Goal: Navigation & Orientation: Understand site structure

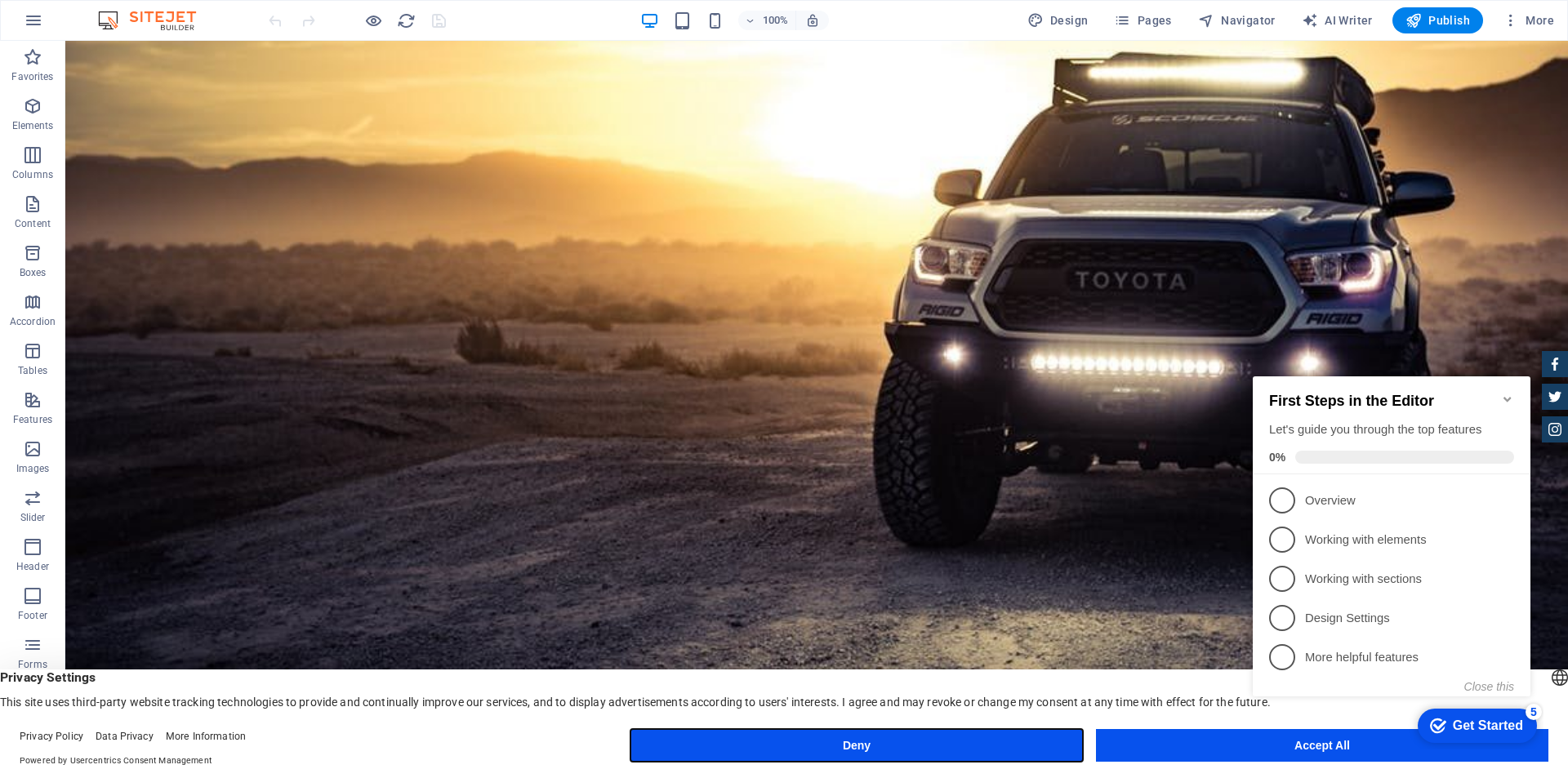
click at [839, 743] on button "Deny" at bounding box center [857, 745] width 453 height 33
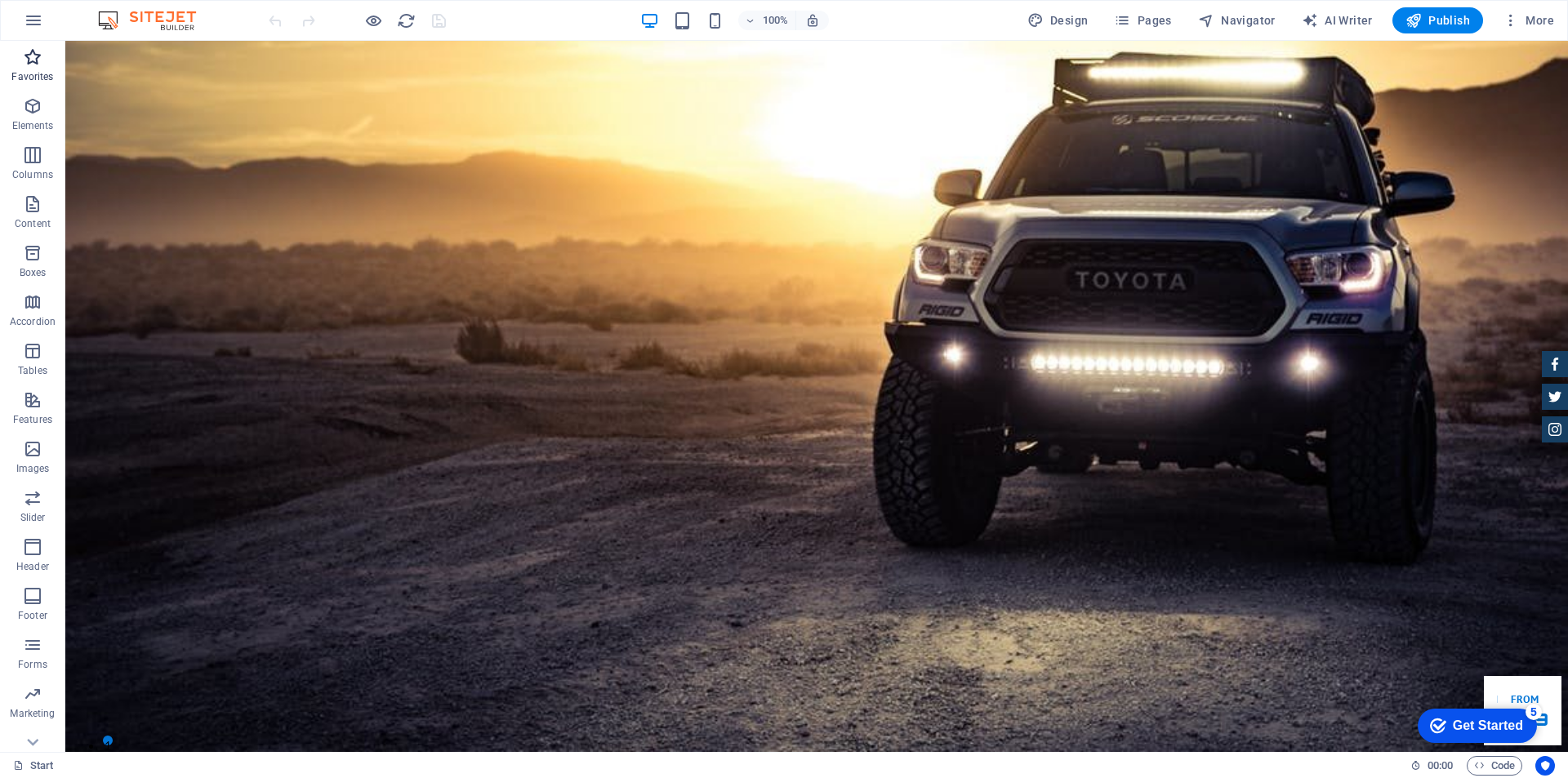
click at [23, 65] on icon "button" at bounding box center [32, 56] width 19 height 19
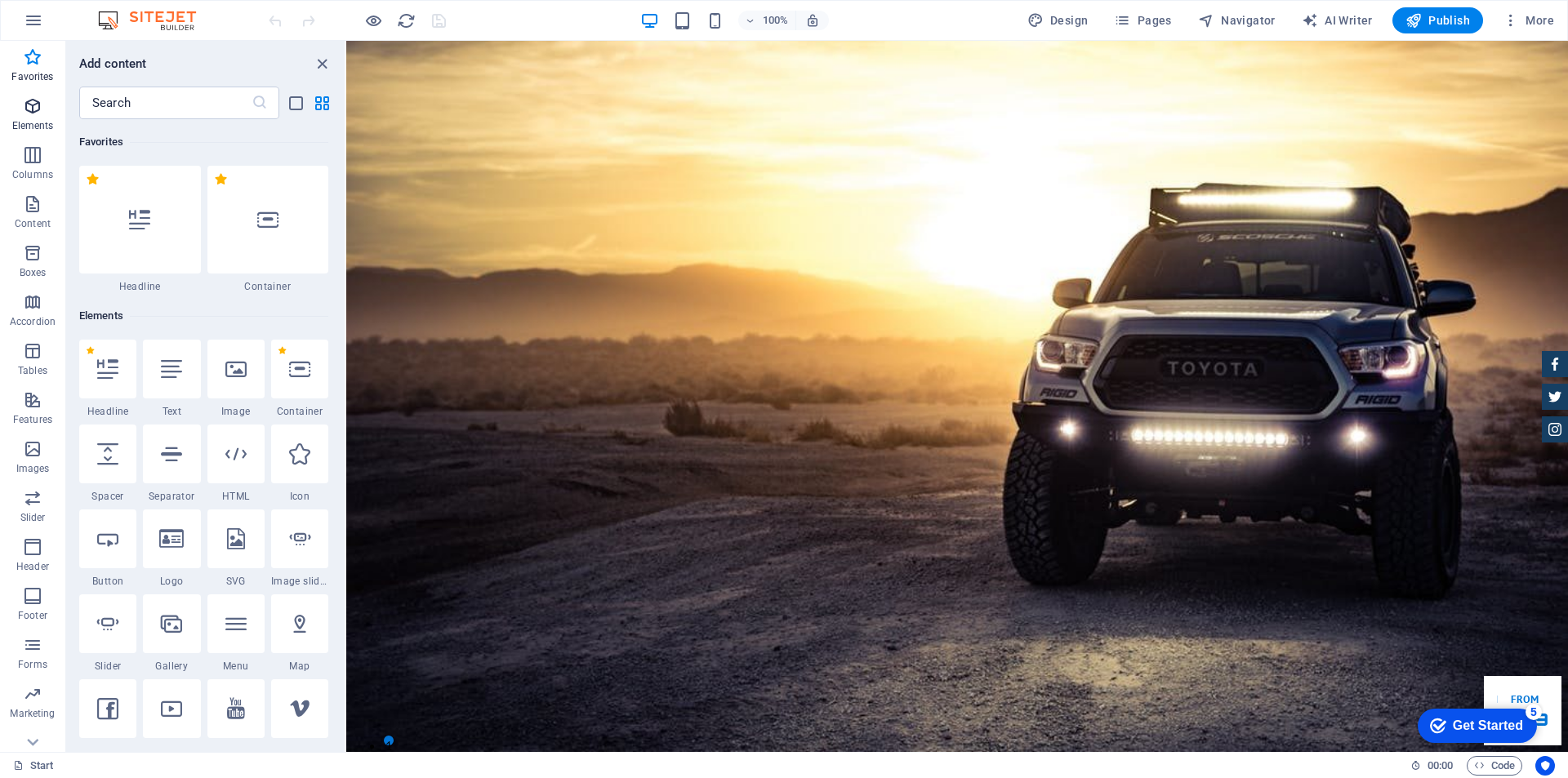
click at [40, 120] on p "Elements" at bounding box center [34, 126] width 42 height 13
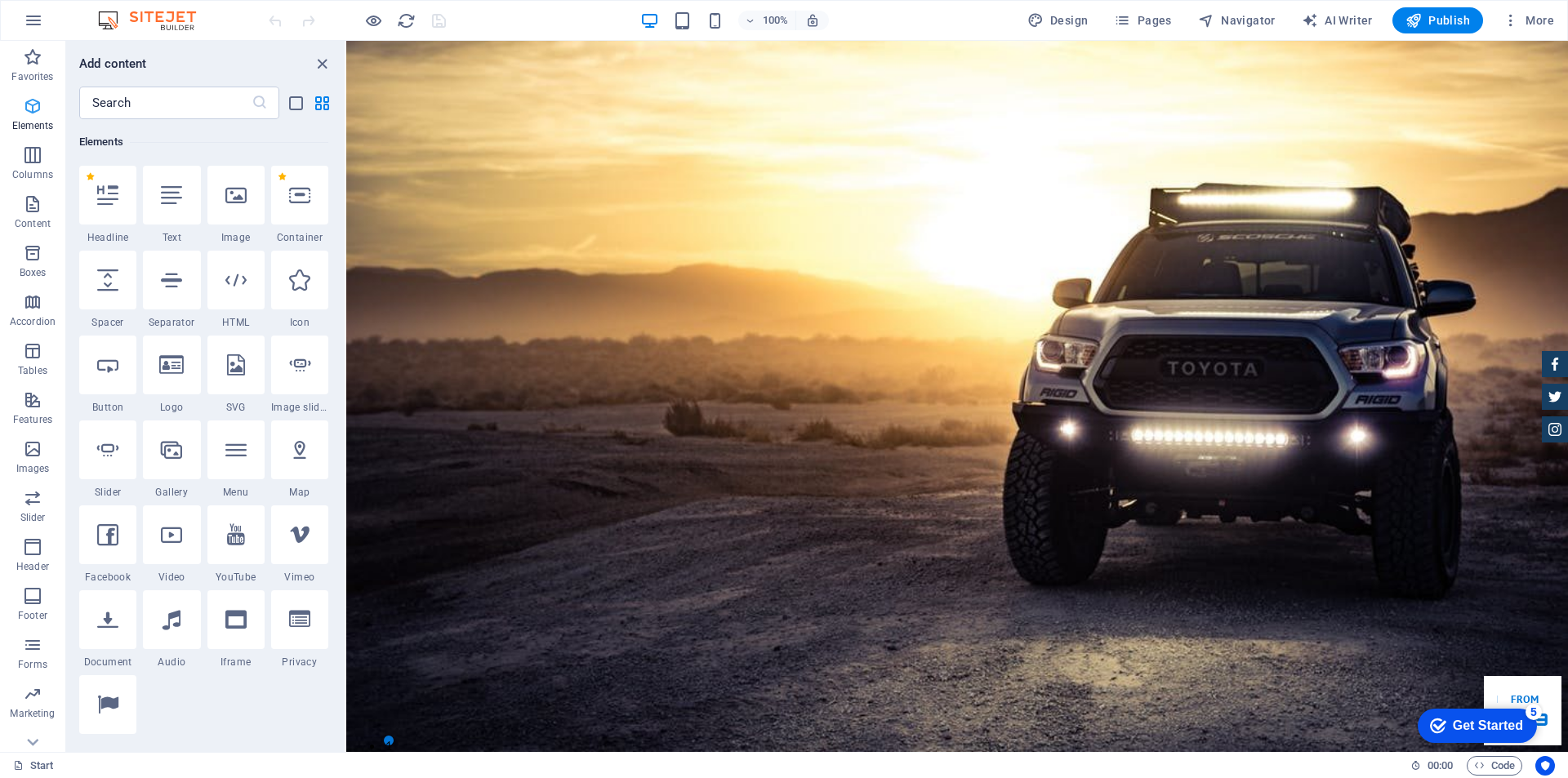
scroll to position [174, 0]
click at [34, 167] on span "Columns" at bounding box center [33, 164] width 65 height 39
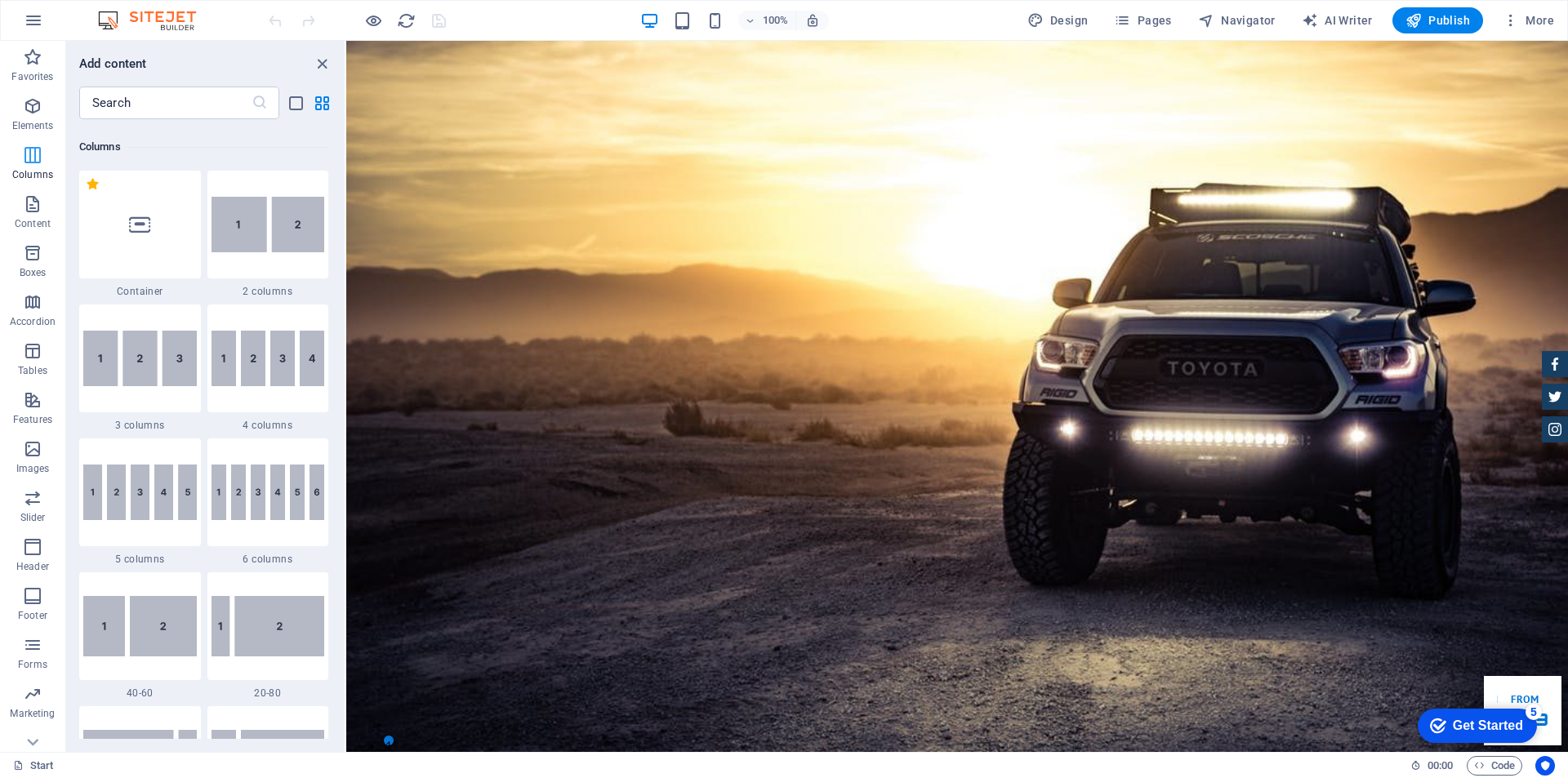
scroll to position [808, 0]
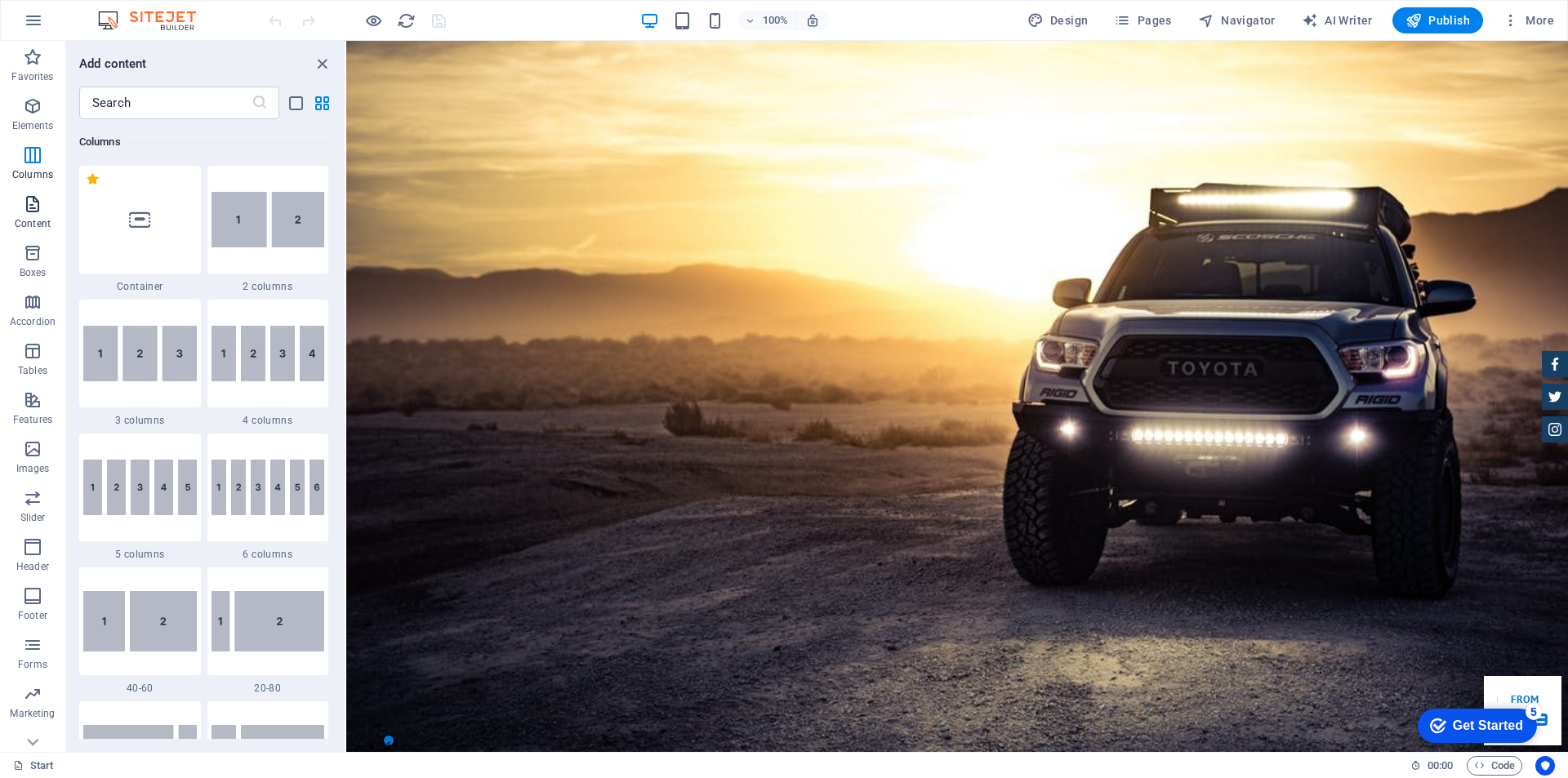
click at [32, 206] on icon "button" at bounding box center [32, 204] width 19 height 19
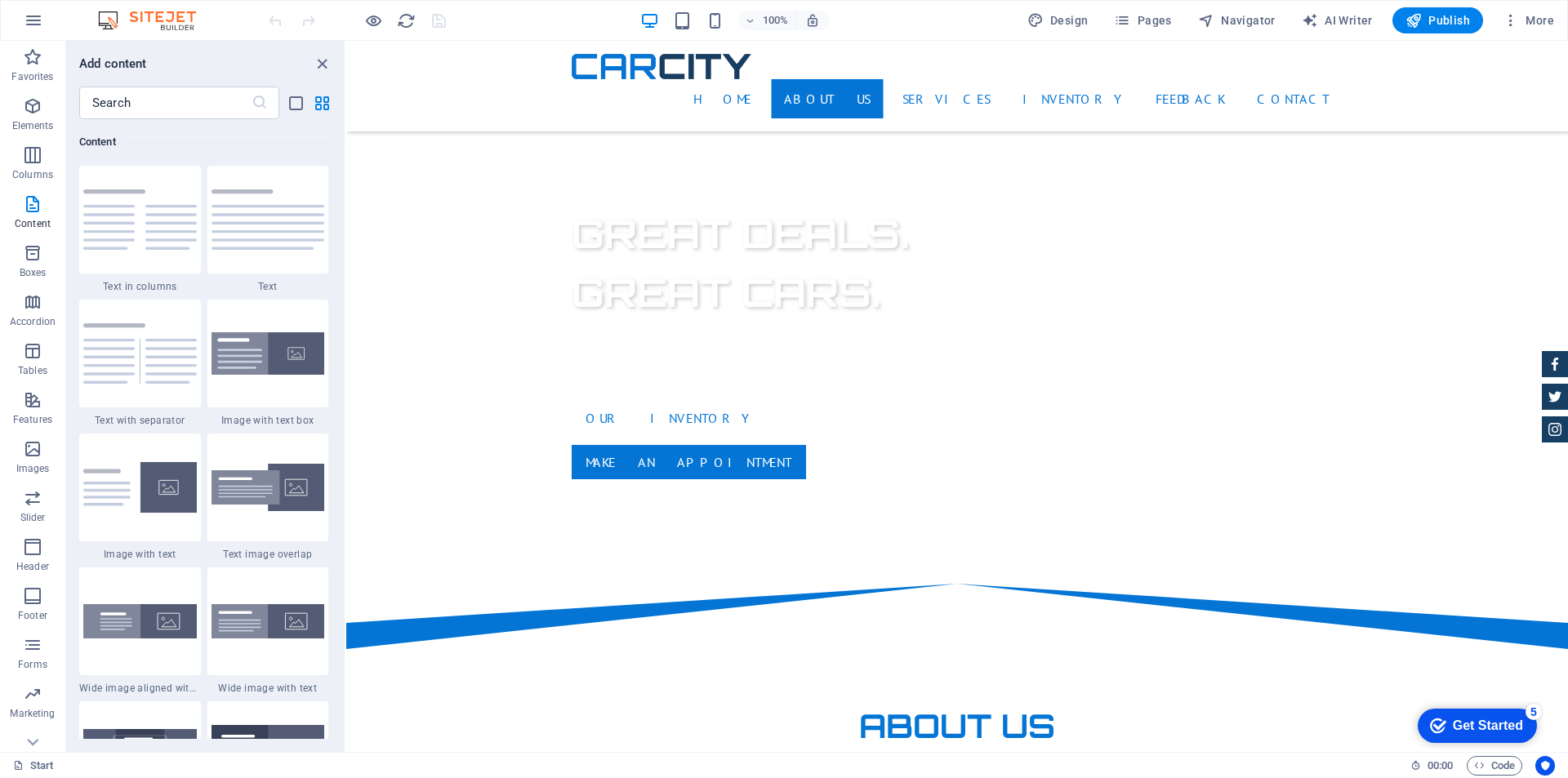
scroll to position [0, 0]
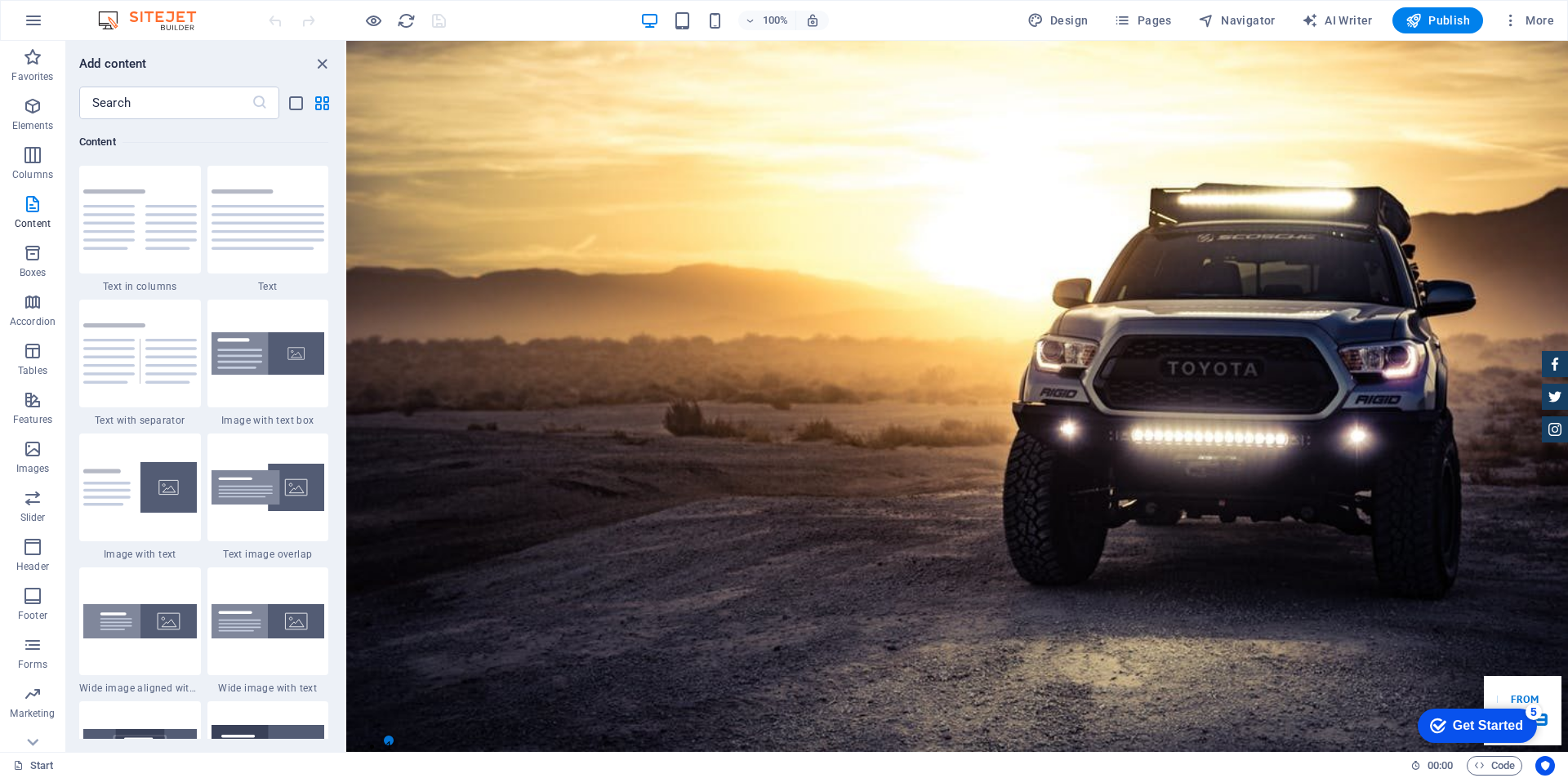
drag, startPoint x: 1560, startPoint y: 185, endPoint x: 1900, endPoint y: 49, distance: 366.2
click at [30, 159] on icon "button" at bounding box center [32, 154] width 19 height 19
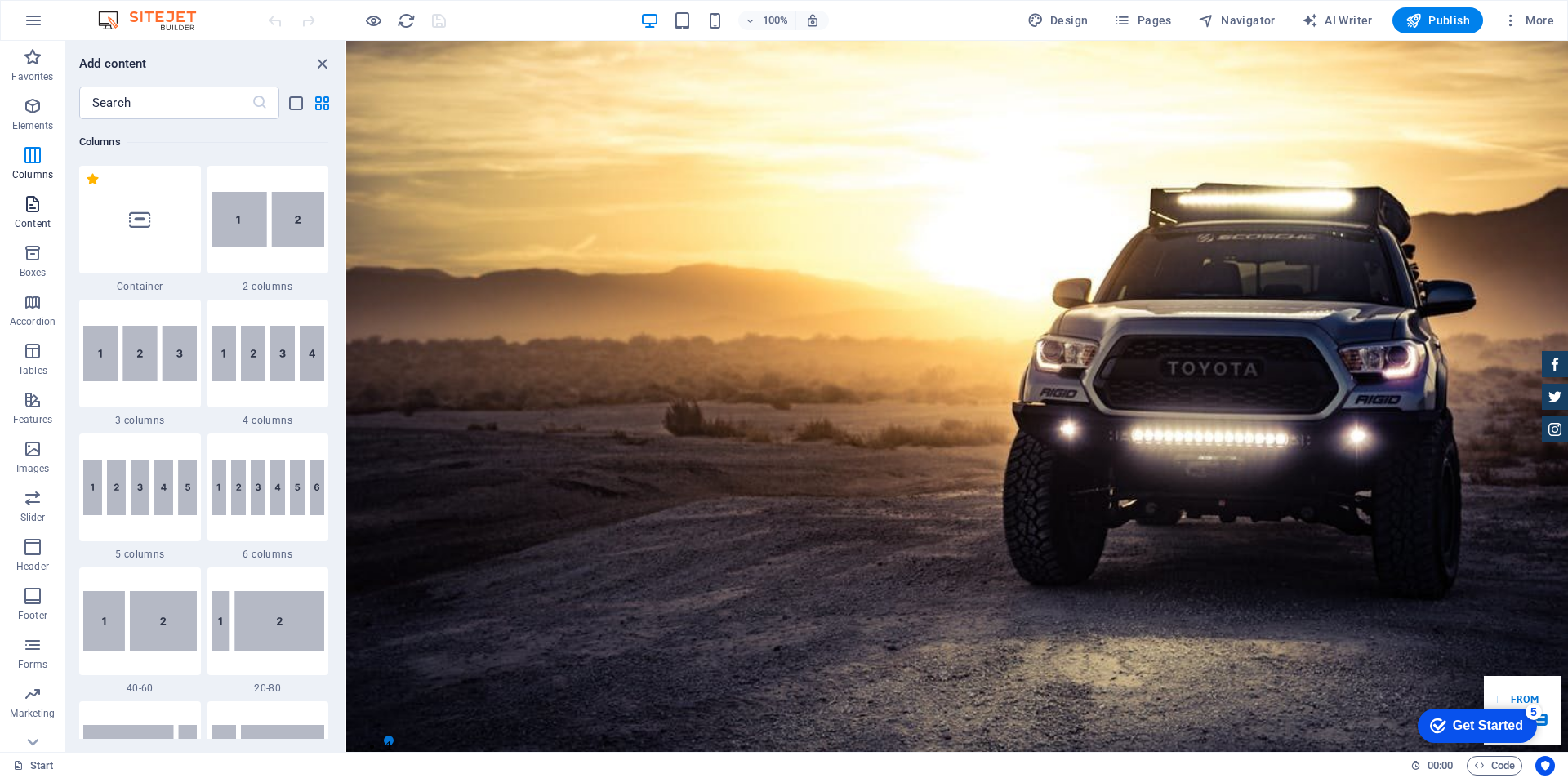
click at [44, 210] on span "Content" at bounding box center [33, 214] width 65 height 39
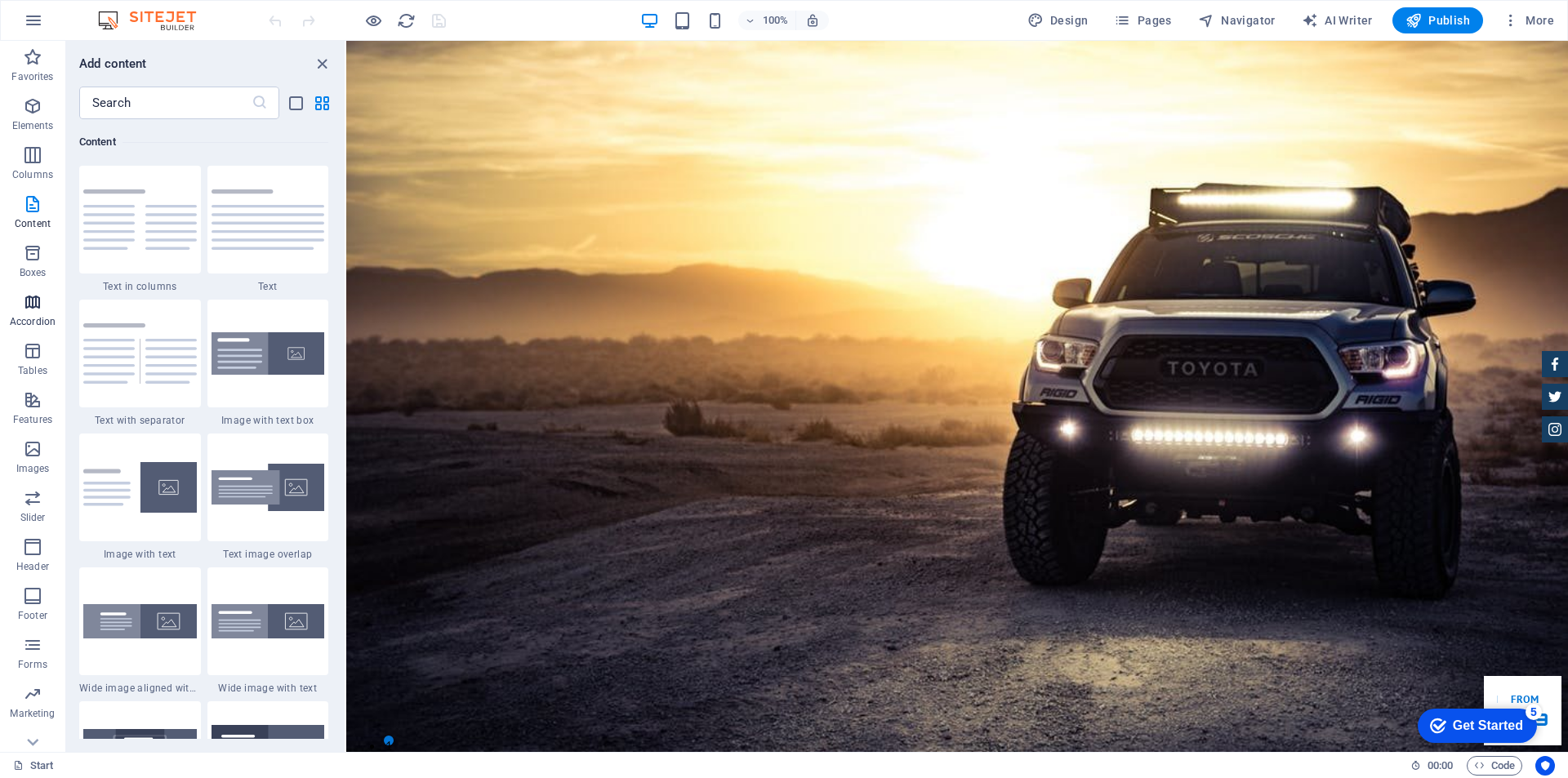
click at [32, 314] on span "Accordion" at bounding box center [33, 312] width 65 height 39
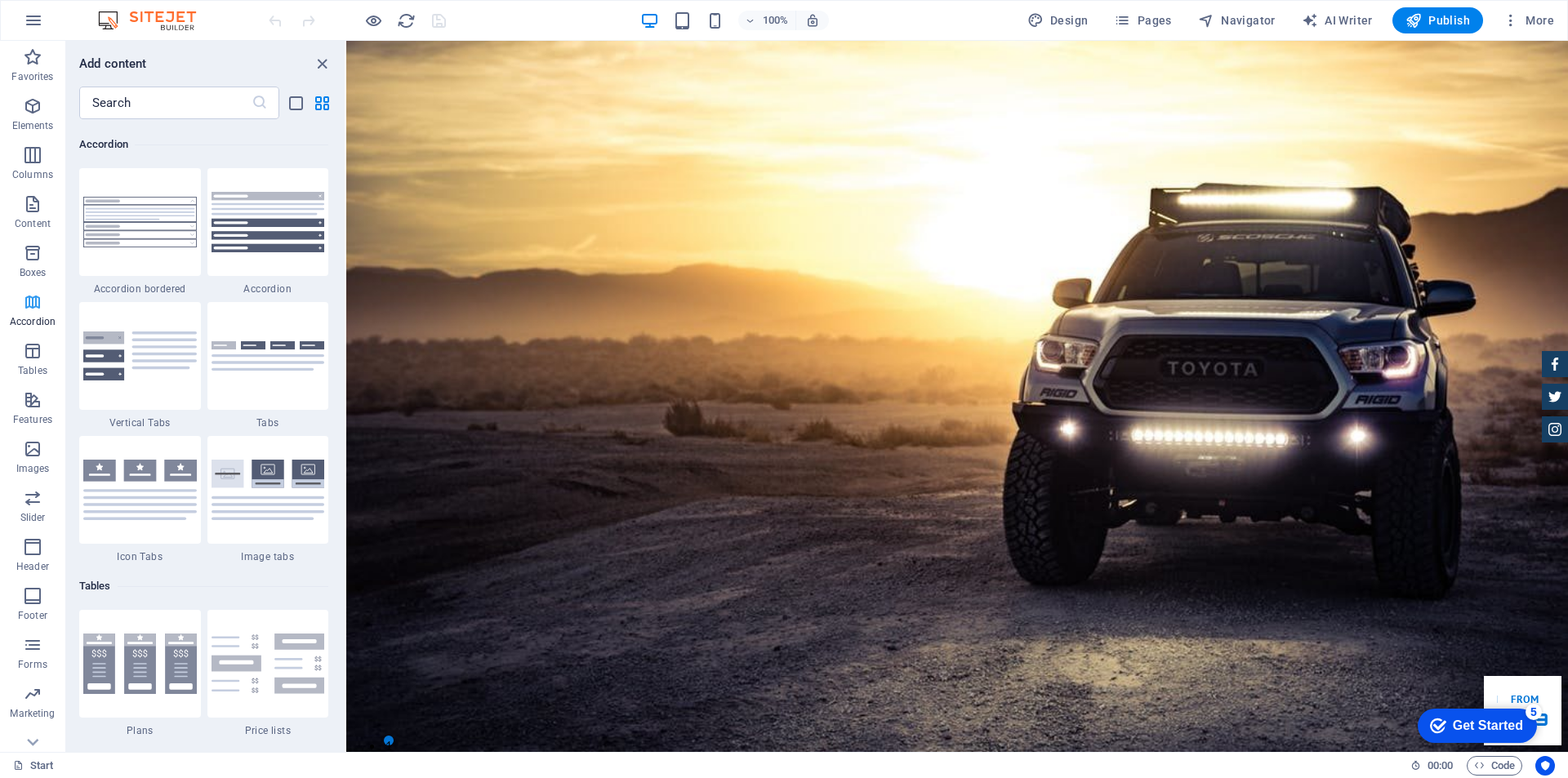
scroll to position [5215, 0]
click at [267, 219] on img at bounding box center [267, 220] width 113 height 60
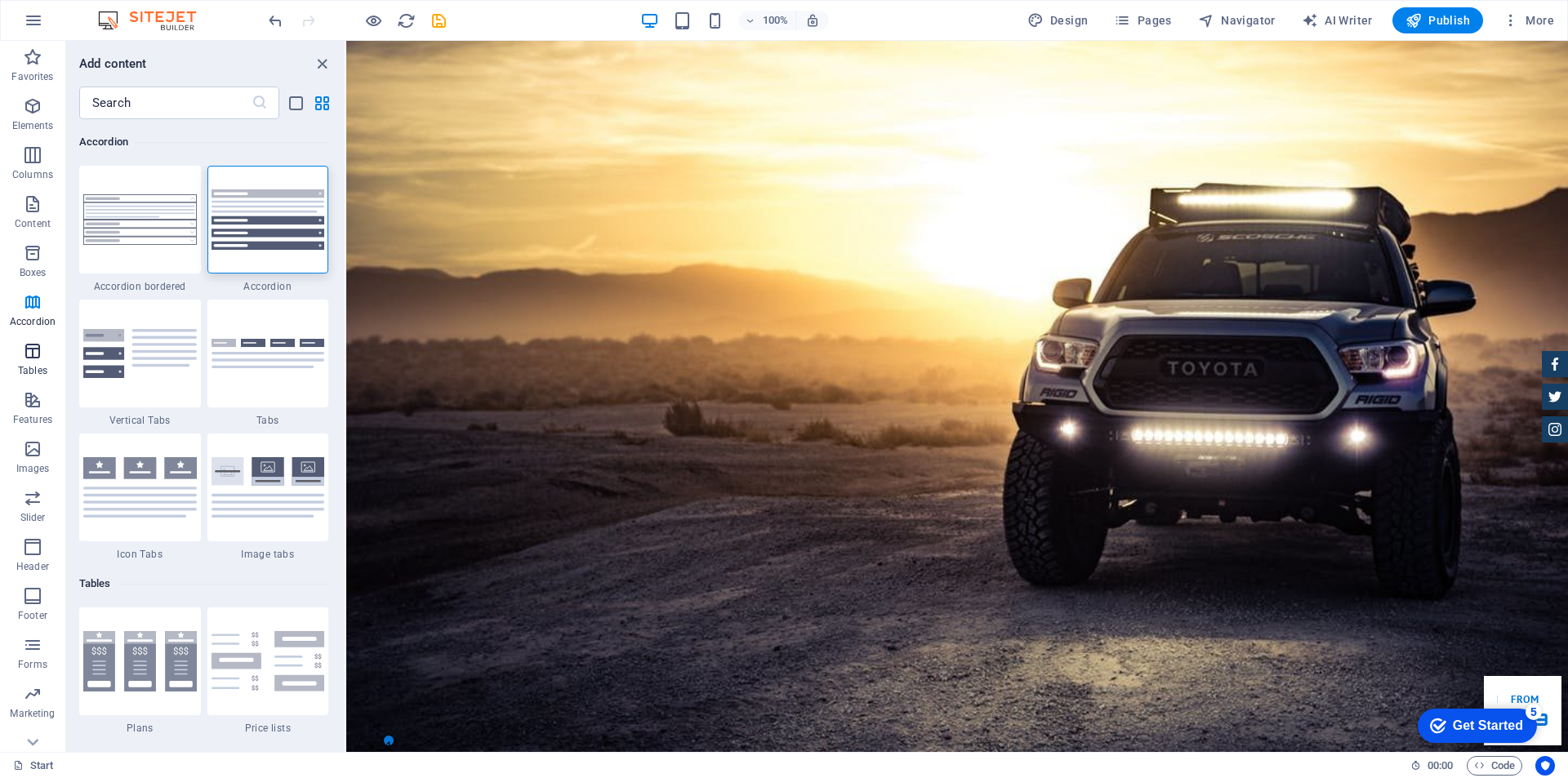
click at [33, 360] on icon "button" at bounding box center [32, 350] width 19 height 19
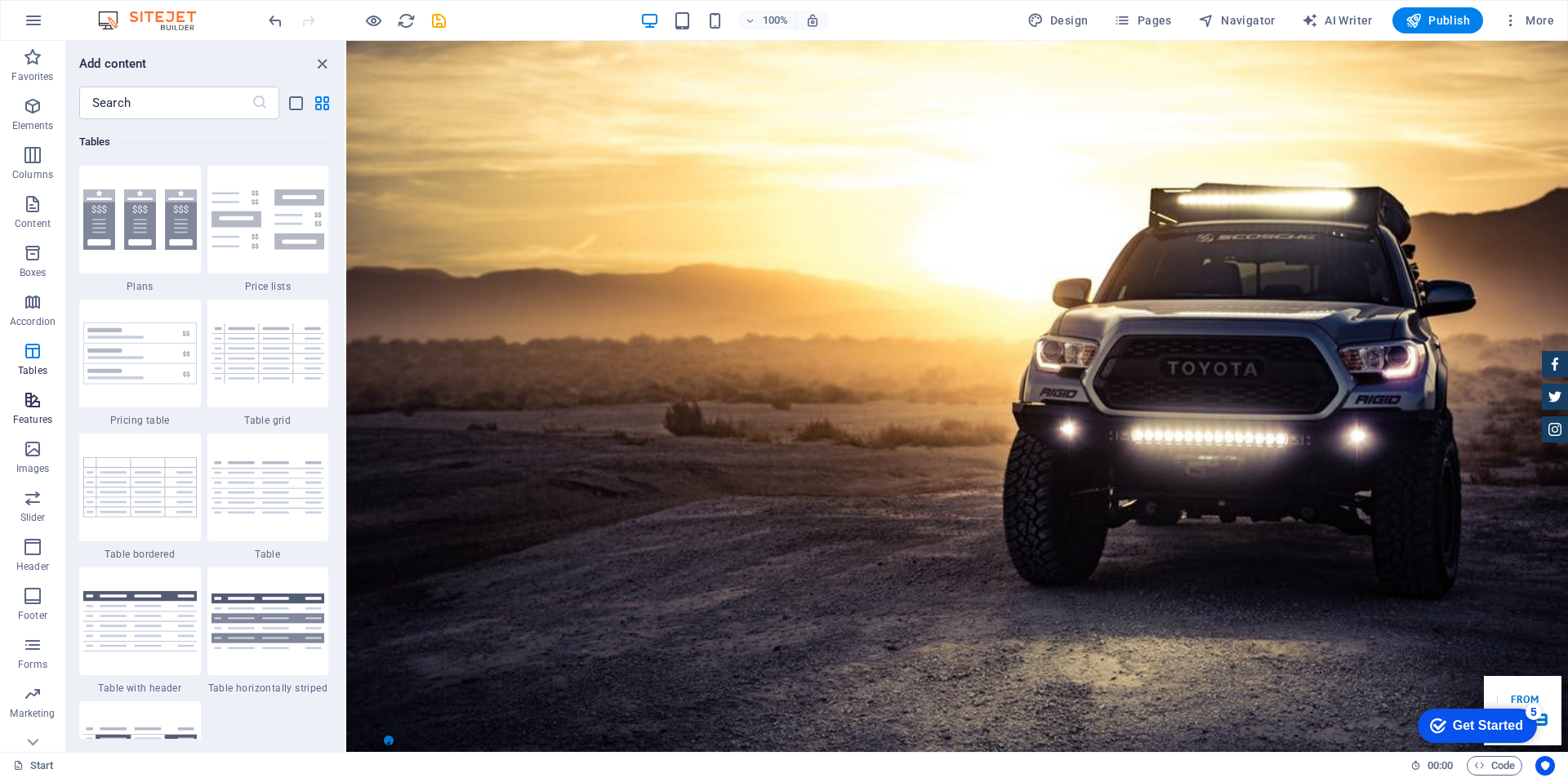
click at [36, 389] on button "Features" at bounding box center [33, 408] width 65 height 49
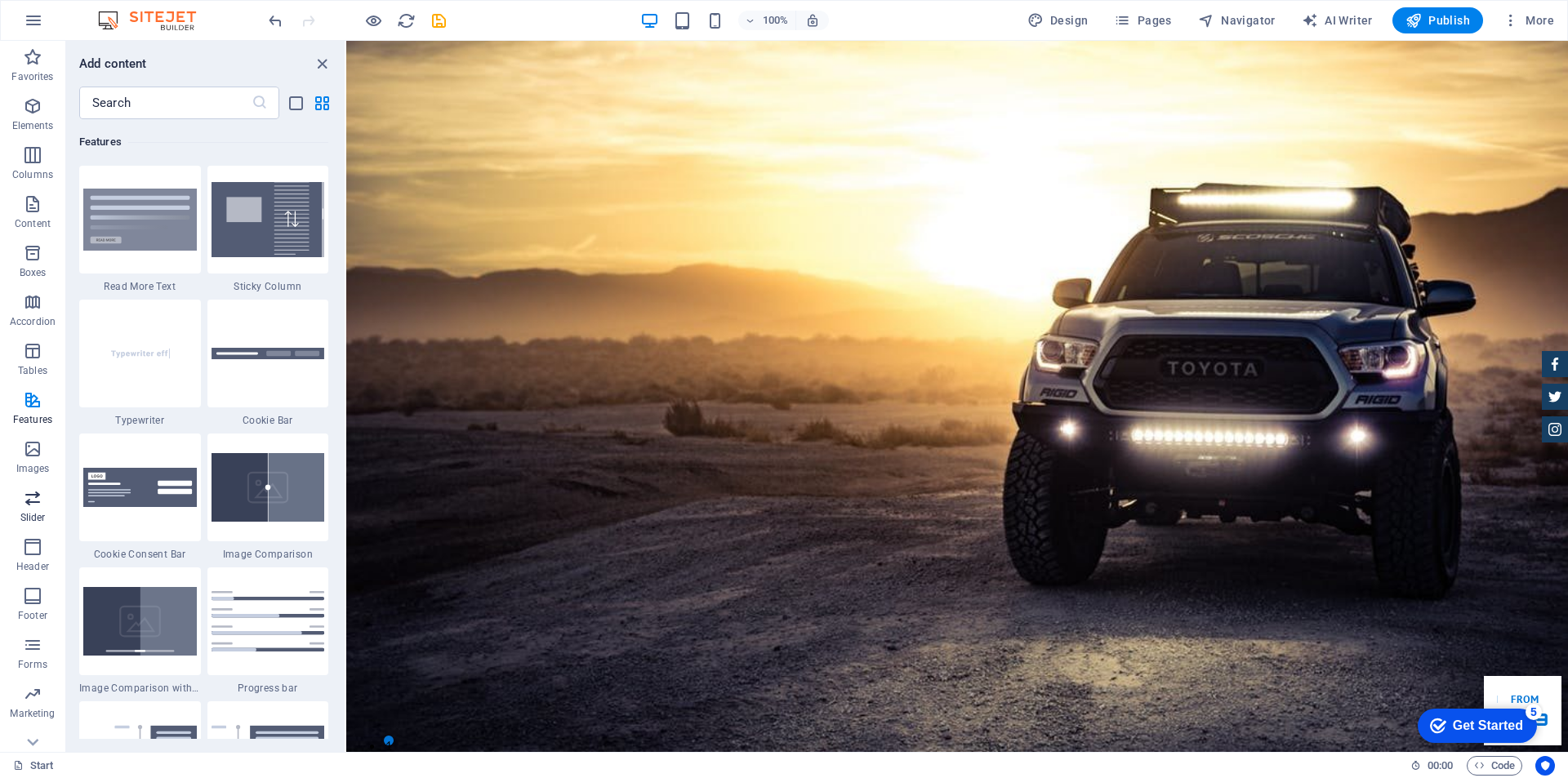
scroll to position [23, 0]
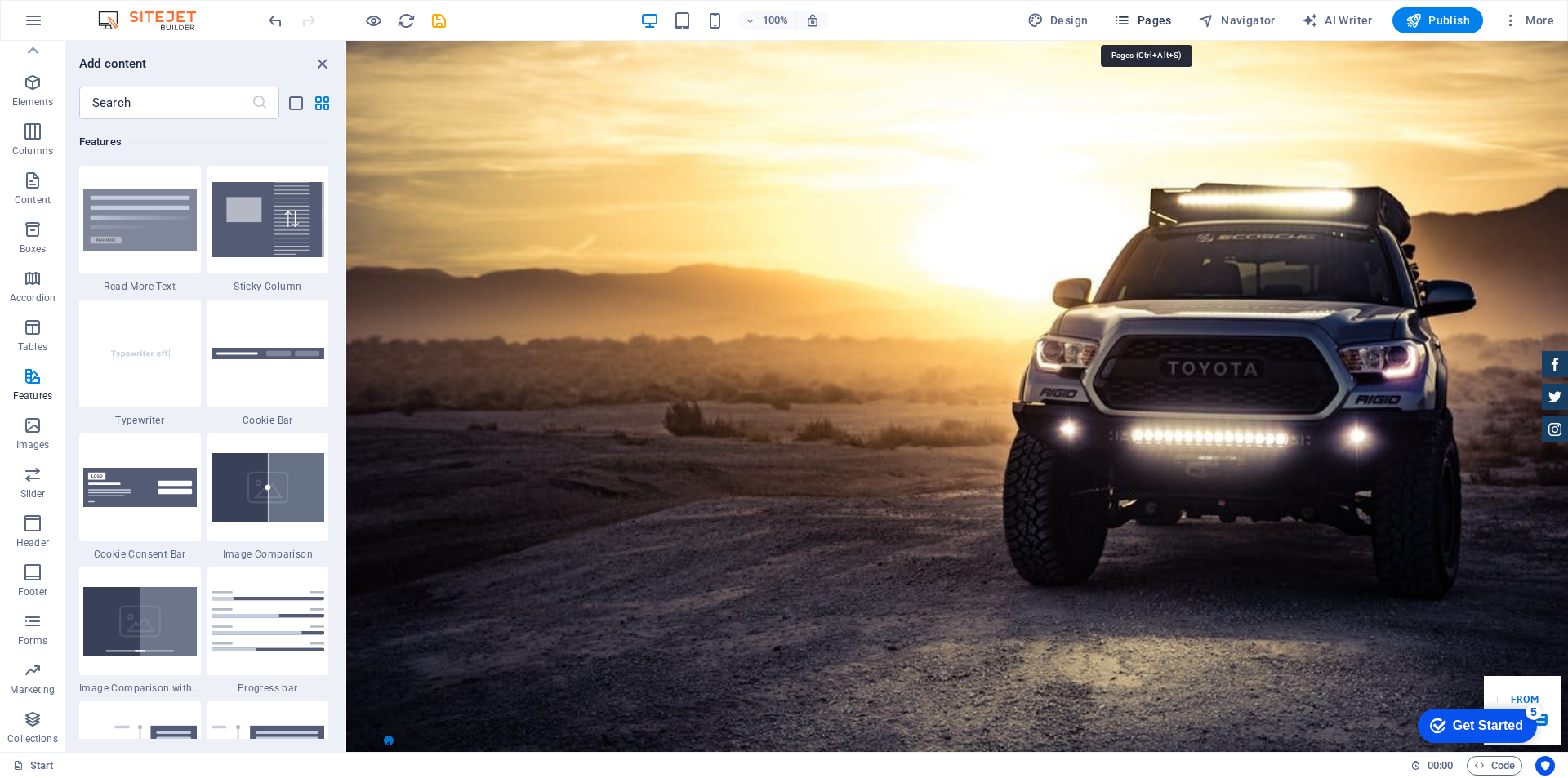
click at [1129, 18] on icon "button" at bounding box center [1122, 20] width 16 height 16
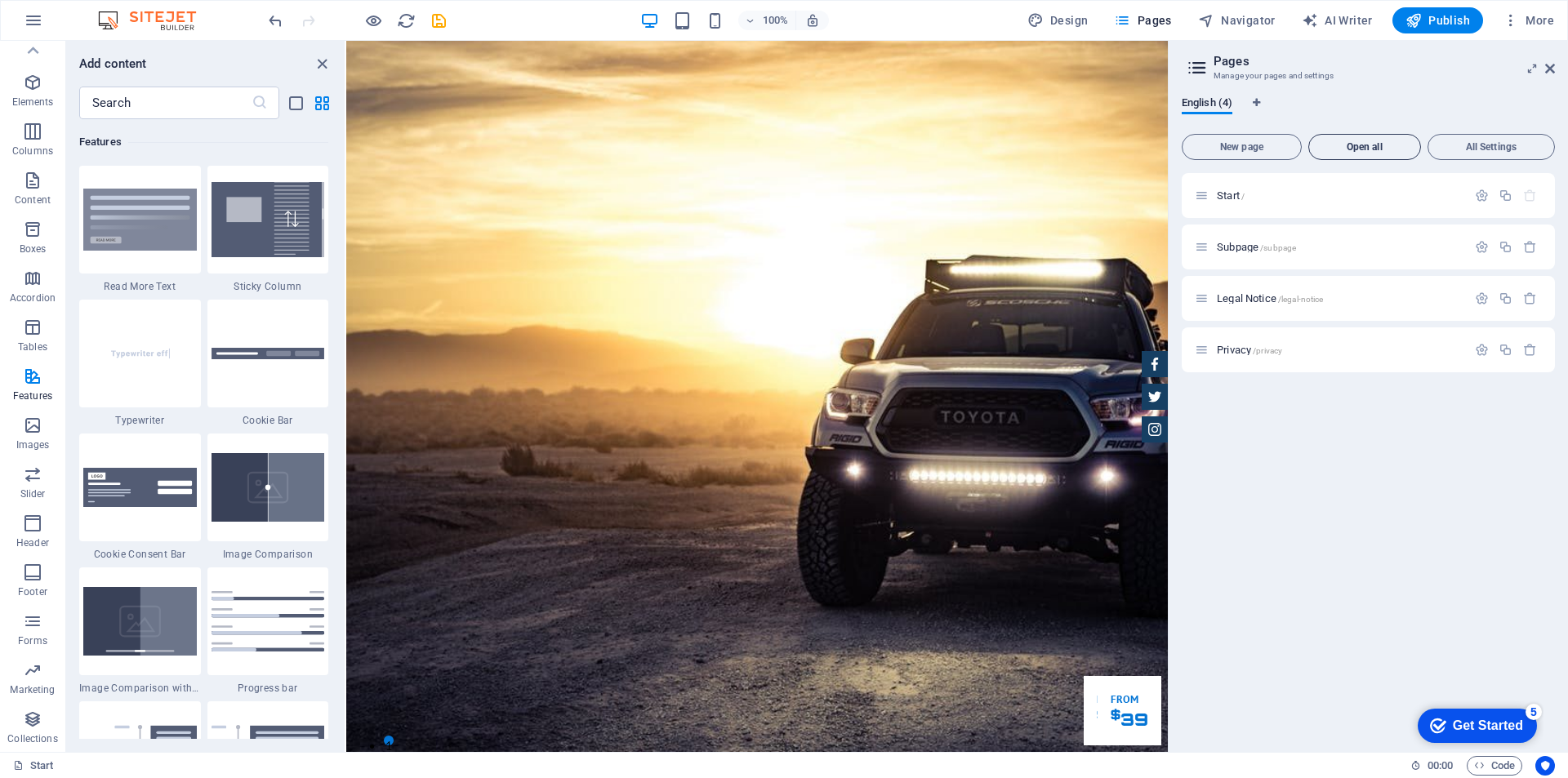
click at [1346, 148] on span "Open all" at bounding box center [1364, 147] width 98 height 10
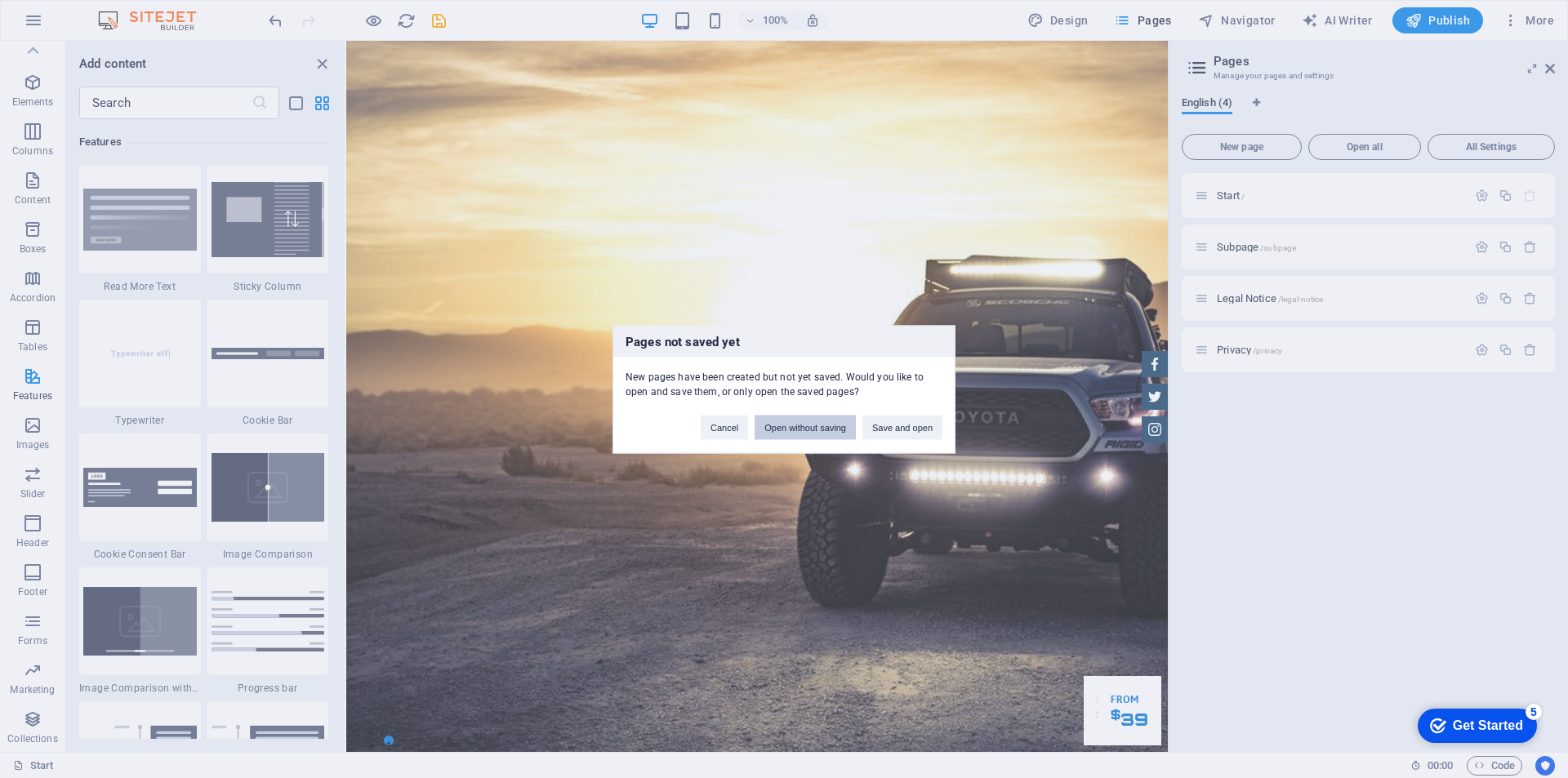
click at [818, 426] on button "Open without saving" at bounding box center [805, 427] width 101 height 24
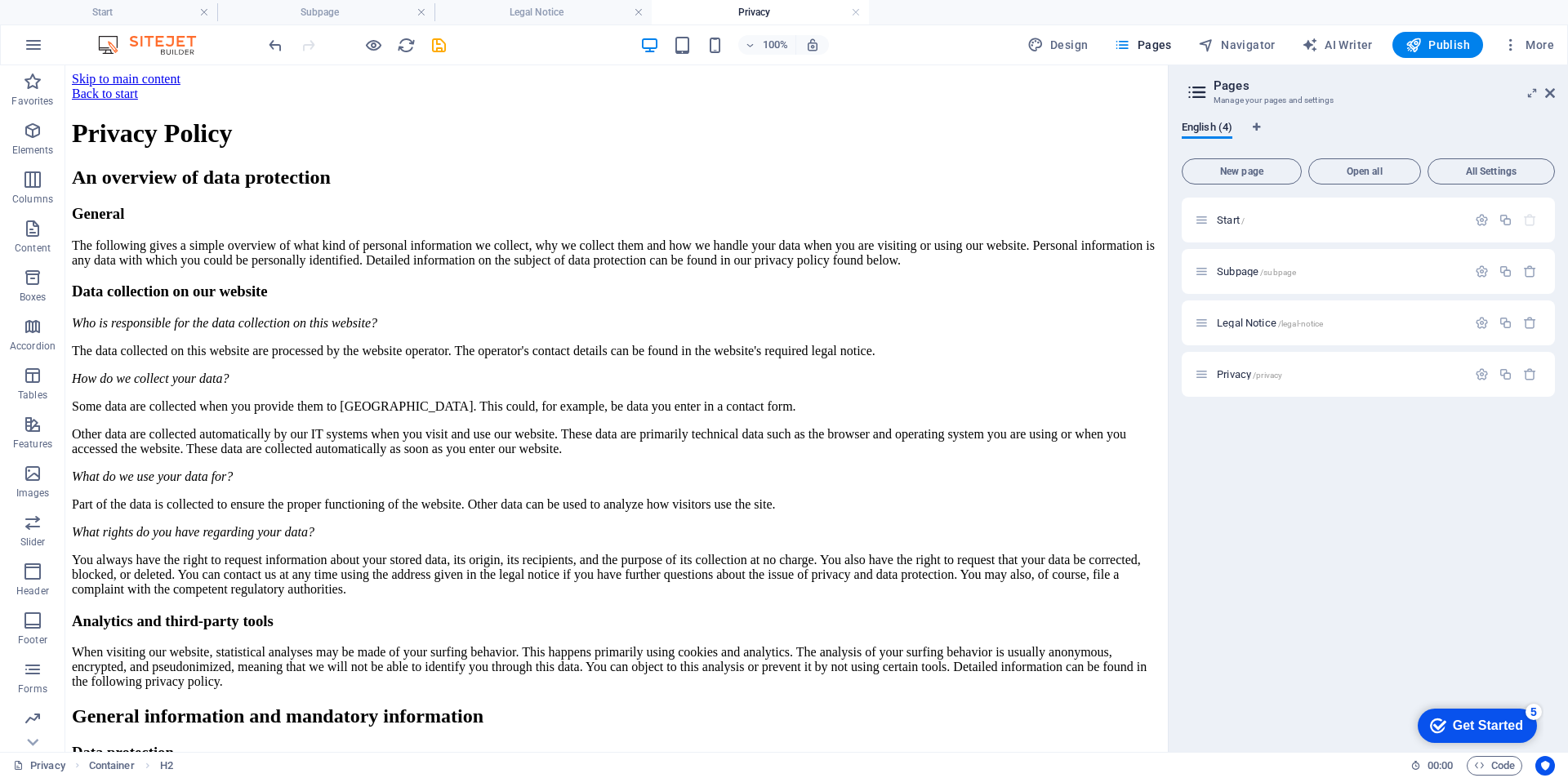
scroll to position [0, 0]
click at [540, 13] on h4 "Legal Notice" at bounding box center [543, 12] width 217 height 18
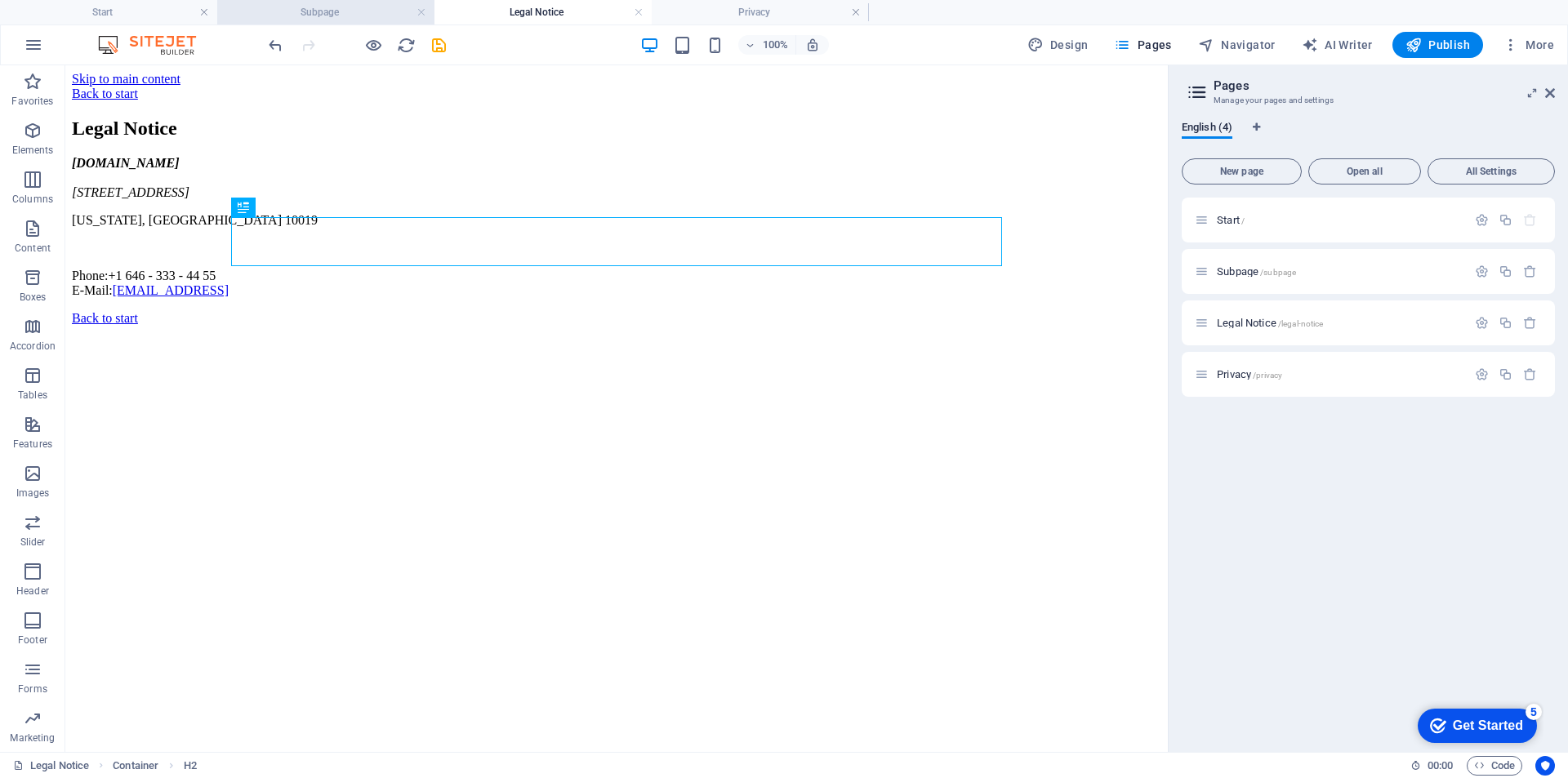
click at [329, 13] on h4 "Subpage" at bounding box center [325, 12] width 217 height 18
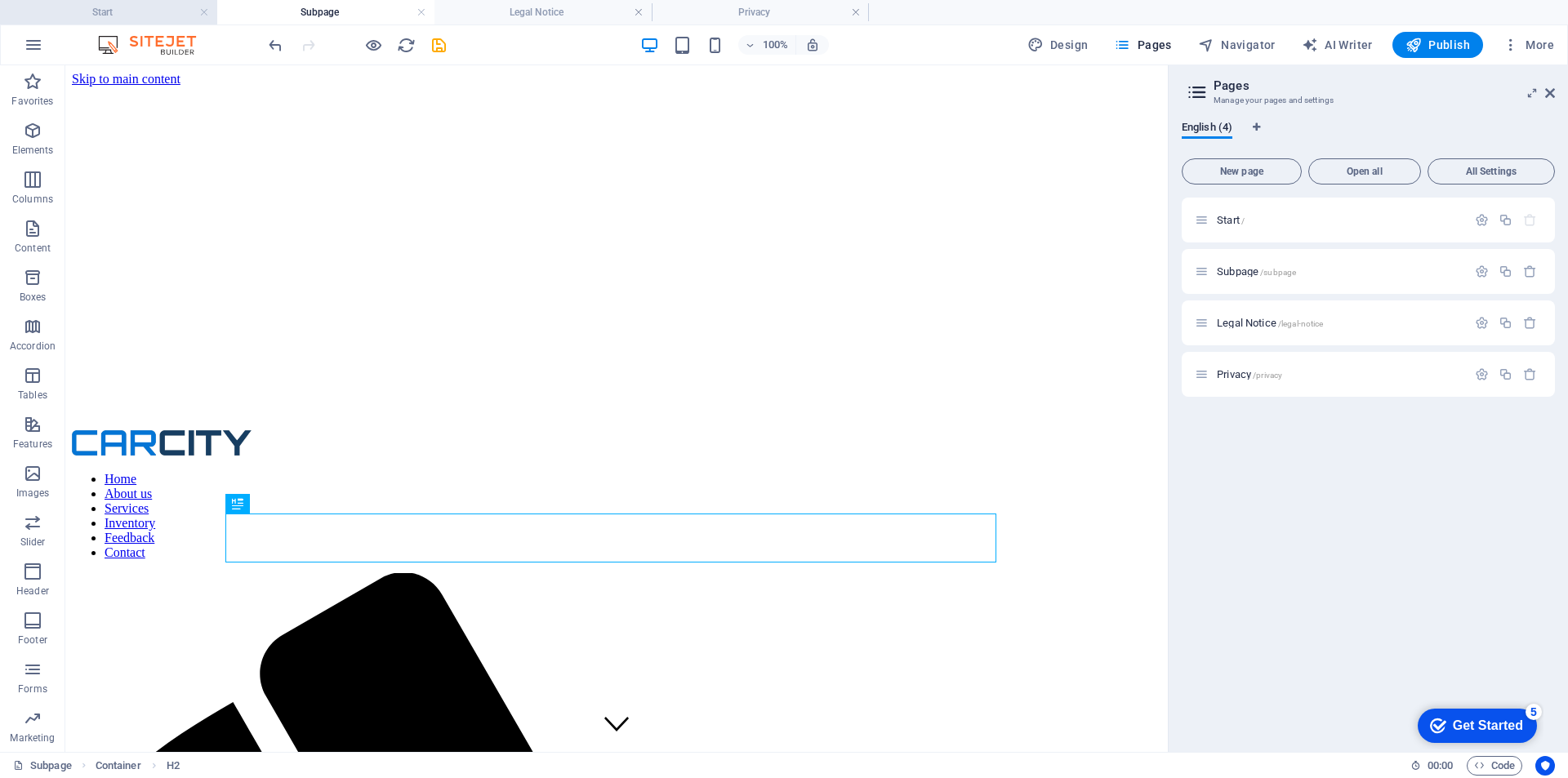
click at [120, 15] on h4 "Start" at bounding box center [108, 12] width 217 height 18
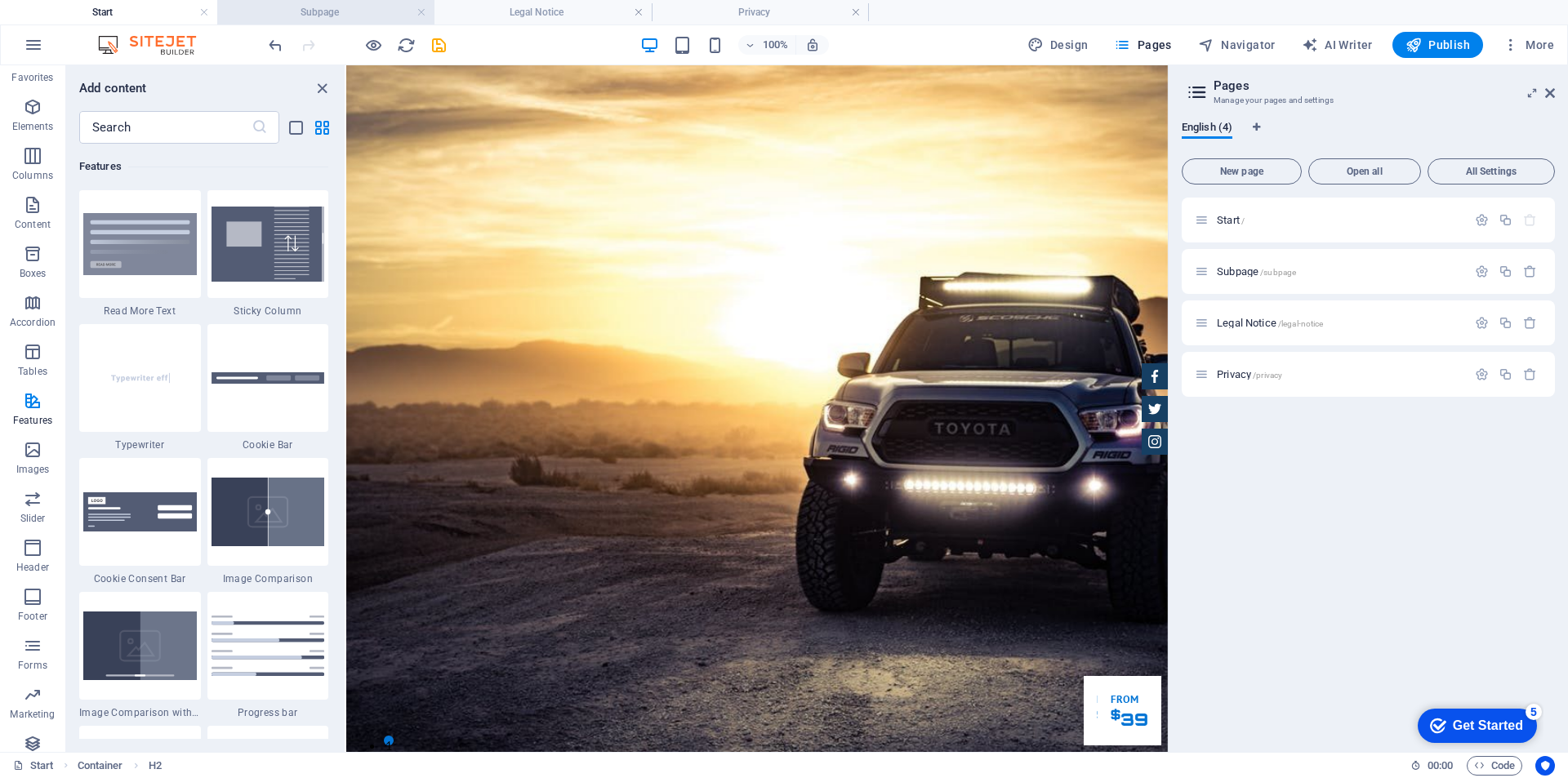
click at [313, 11] on h4 "Subpage" at bounding box center [325, 12] width 217 height 18
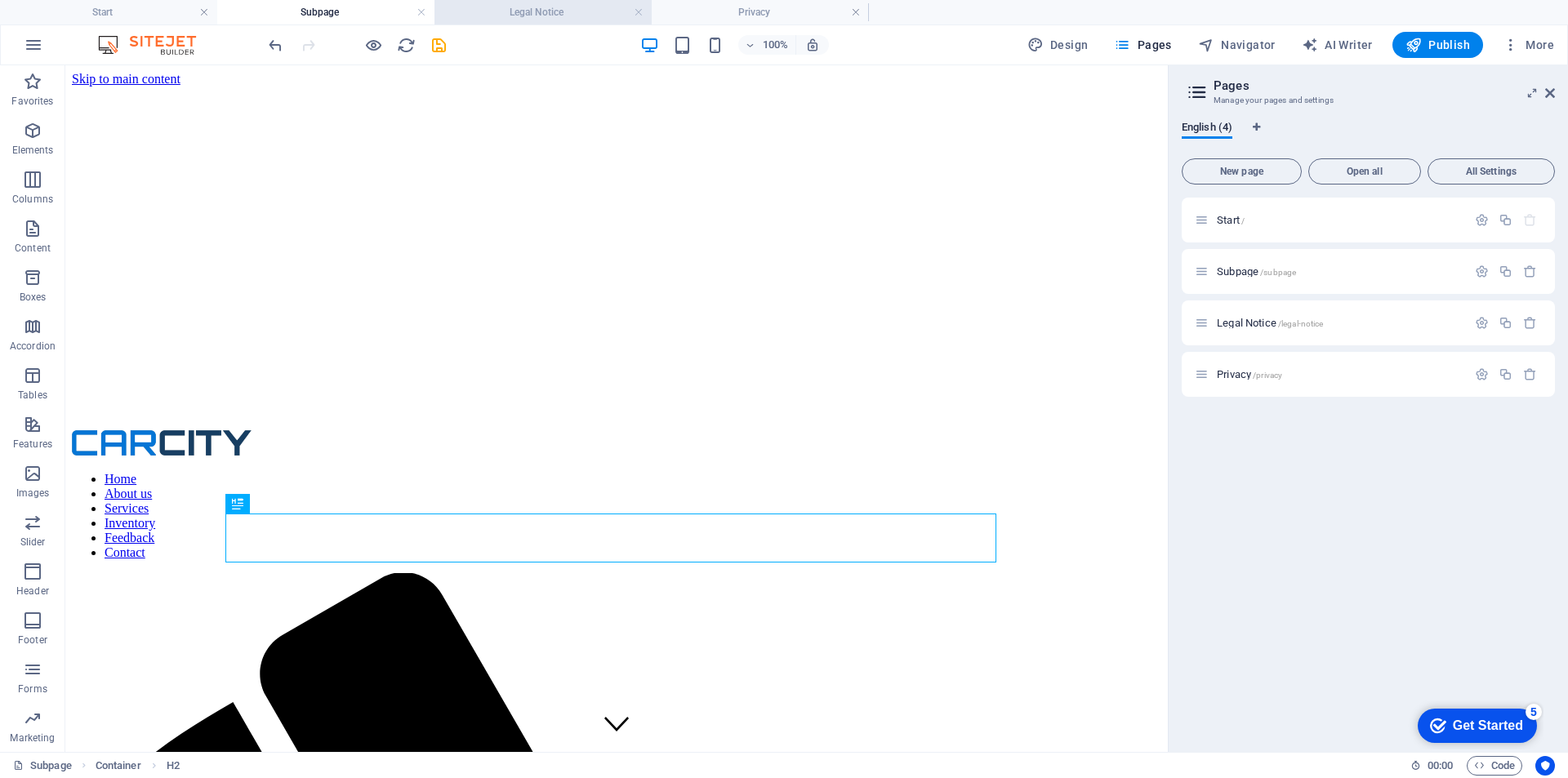
click at [558, 15] on h4 "Legal Notice" at bounding box center [543, 12] width 217 height 18
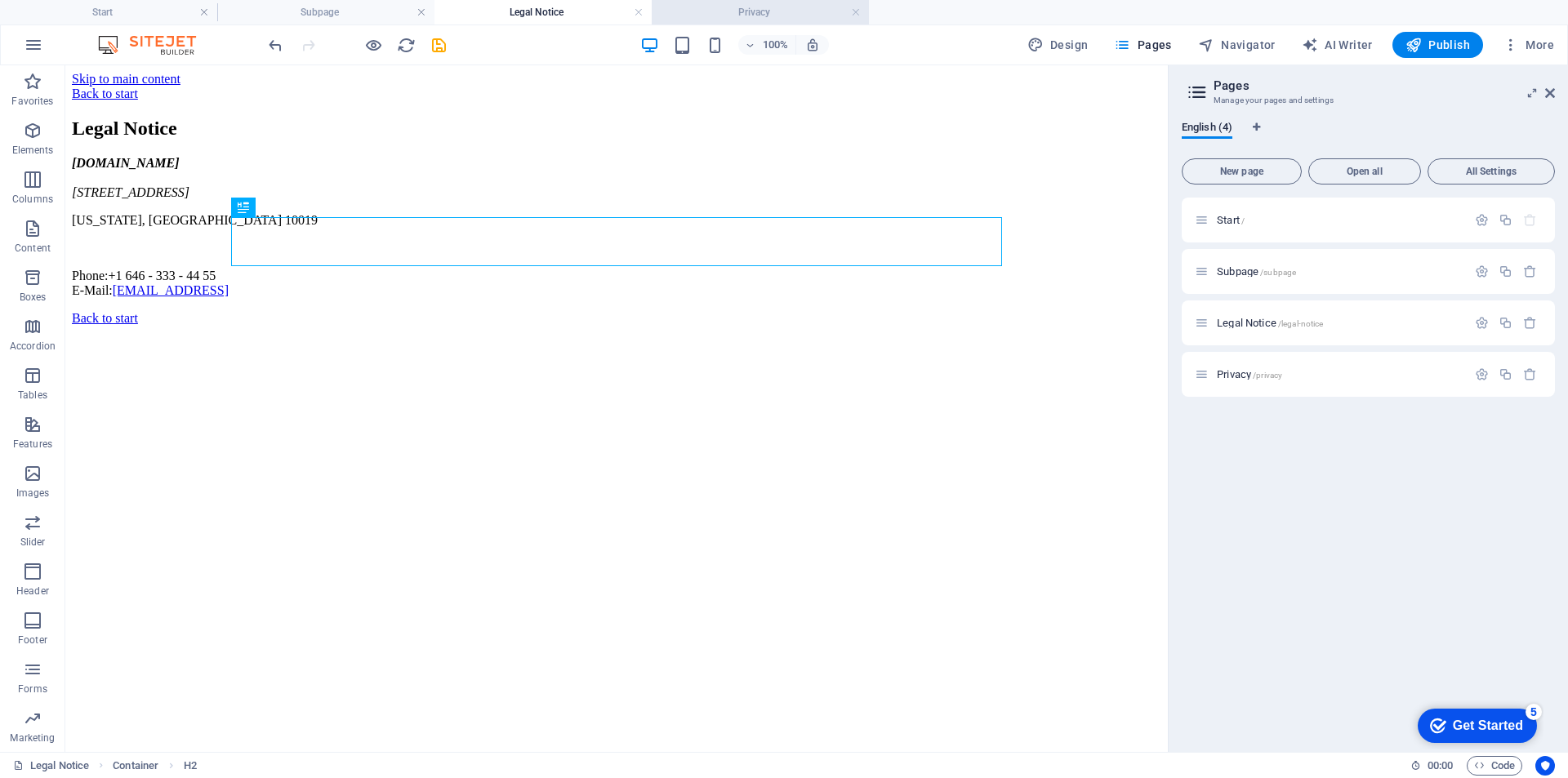
click at [766, 12] on h4 "Privacy" at bounding box center [760, 12] width 217 height 18
